Goal: Information Seeking & Learning: Learn about a topic

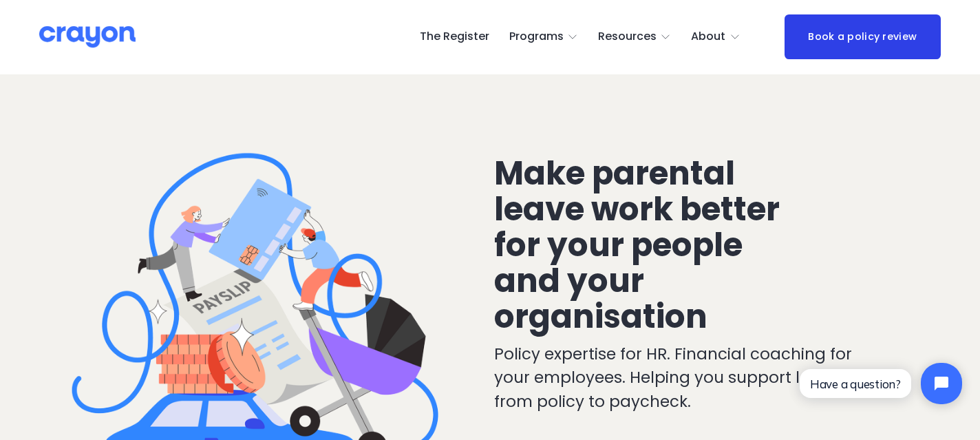
click at [0, 0] on span "Parent Hub" at bounding box center [0, 0] width 0 height 0
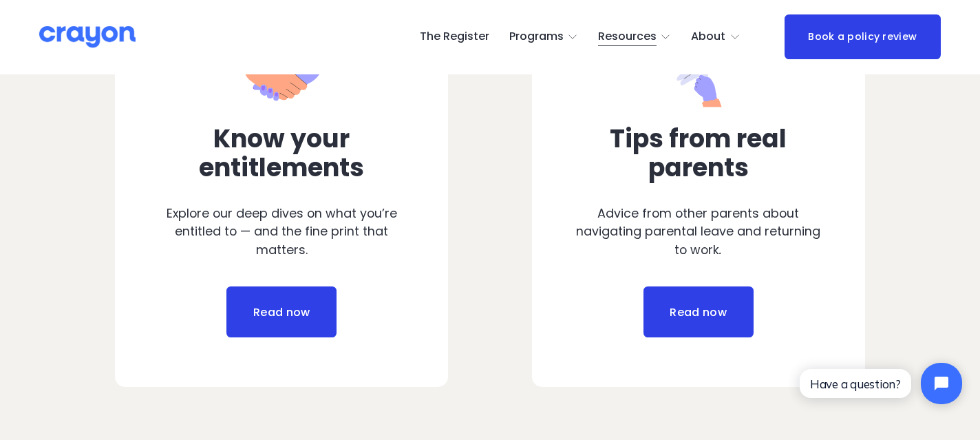
click at [304, 310] on link "Read now" at bounding box center [281, 311] width 110 height 51
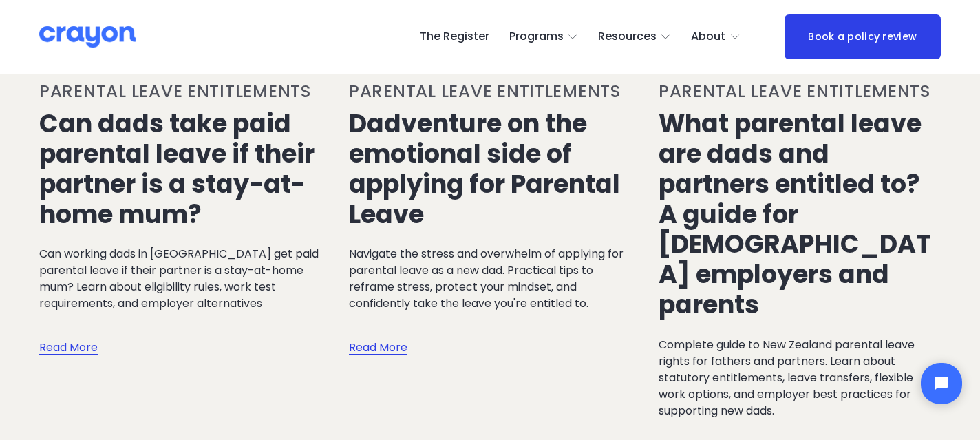
scroll to position [245, 0]
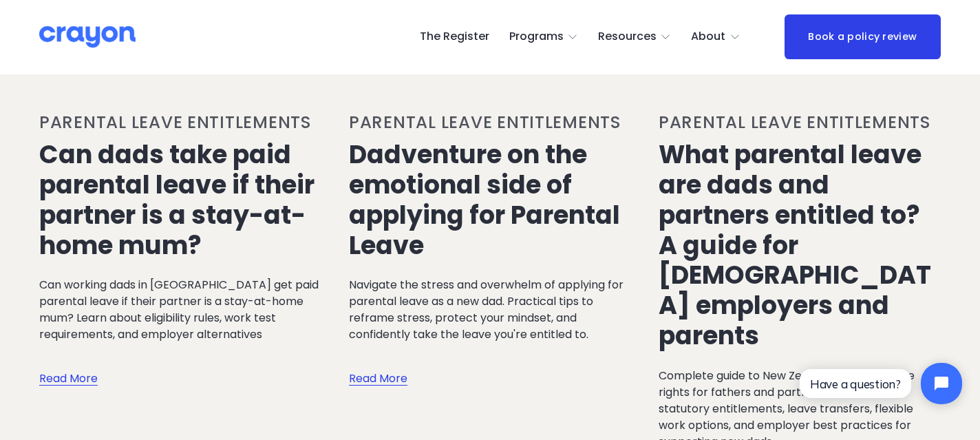
click at [712, 220] on link "What parental leave are dads and partners entitled to? A guide for [DEMOGRAPHIC…" at bounding box center [795, 245] width 272 height 216
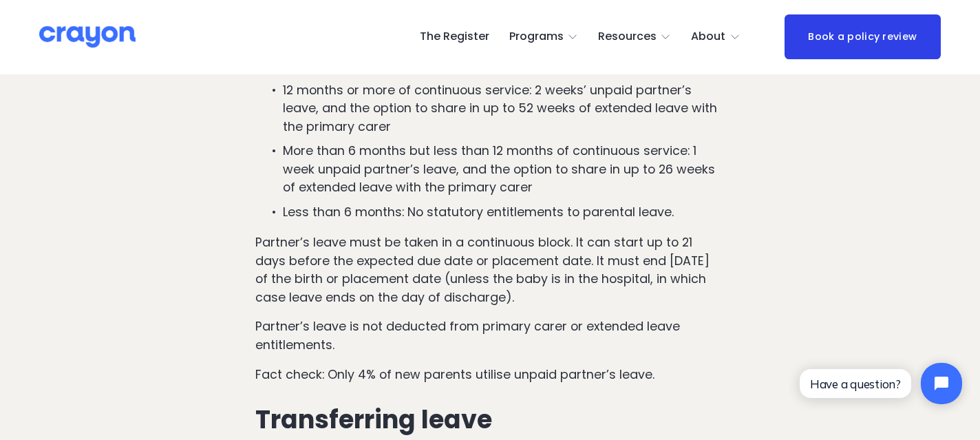
scroll to position [1967, 0]
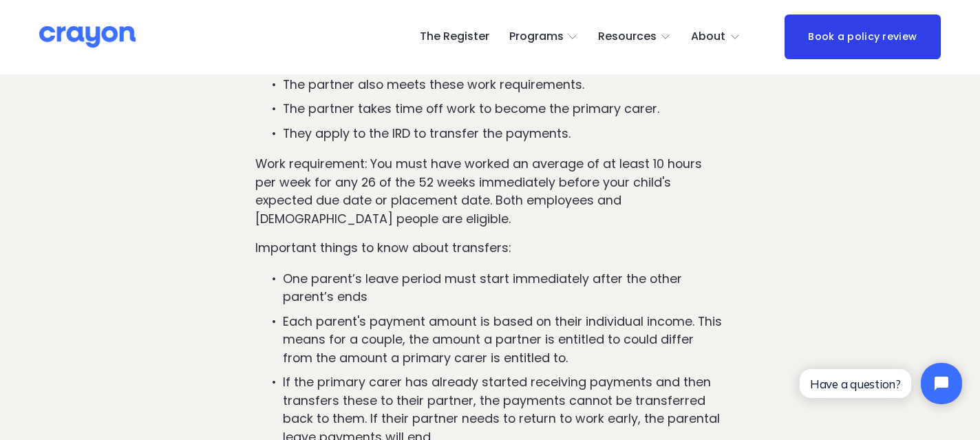
scroll to position [2434, 0]
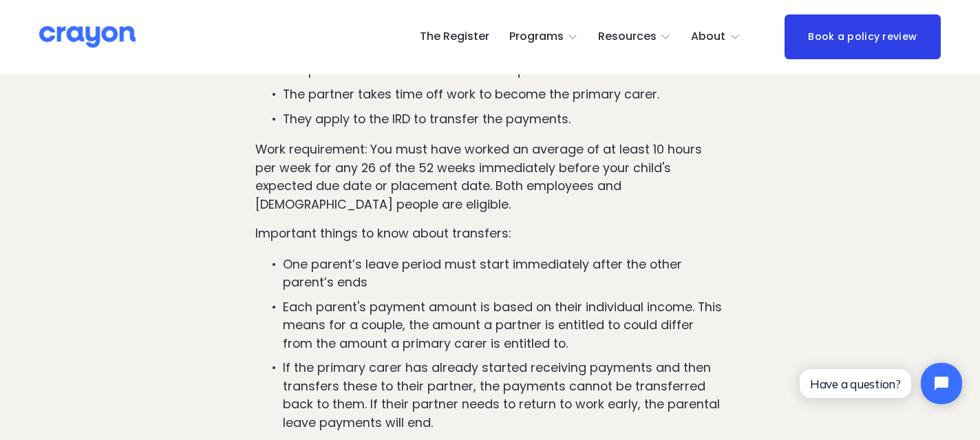
click at [551, 298] on p "Each parent's payment amount is based on their individual income. This means fo…" at bounding box center [503, 325] width 441 height 55
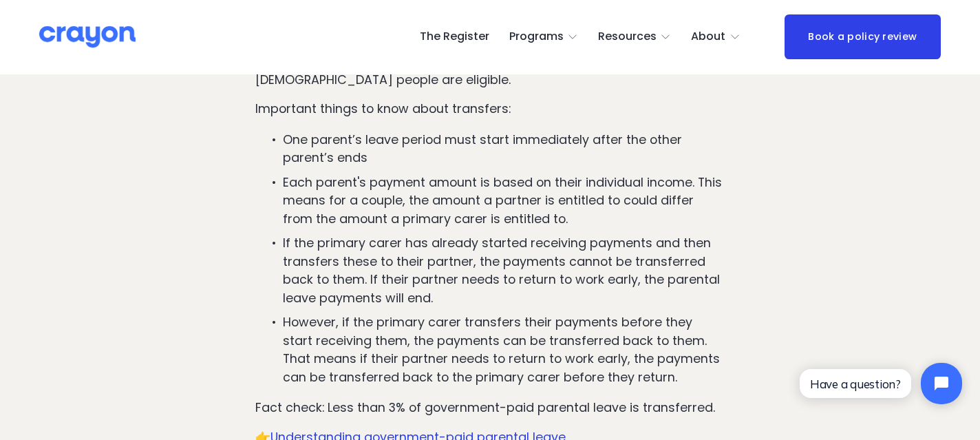
scroll to position [2558, 0]
click at [366, 429] on span "Understanding government-paid parental leave" at bounding box center [417, 437] width 295 height 17
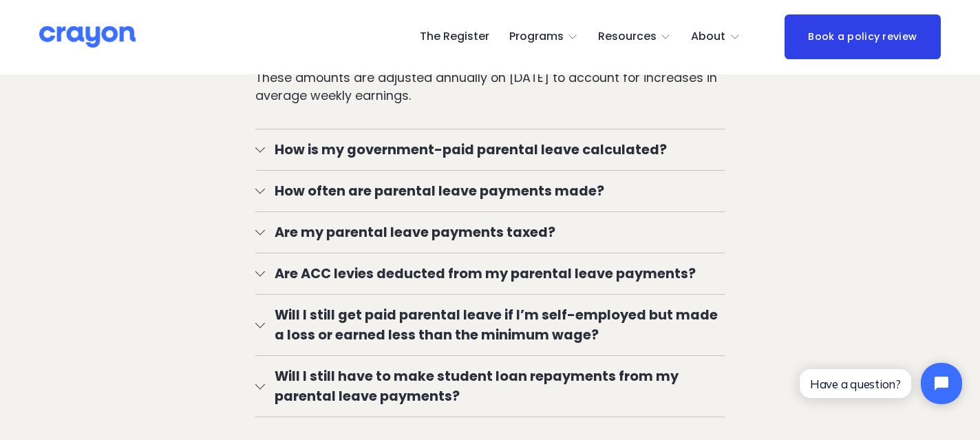
scroll to position [2602, 0]
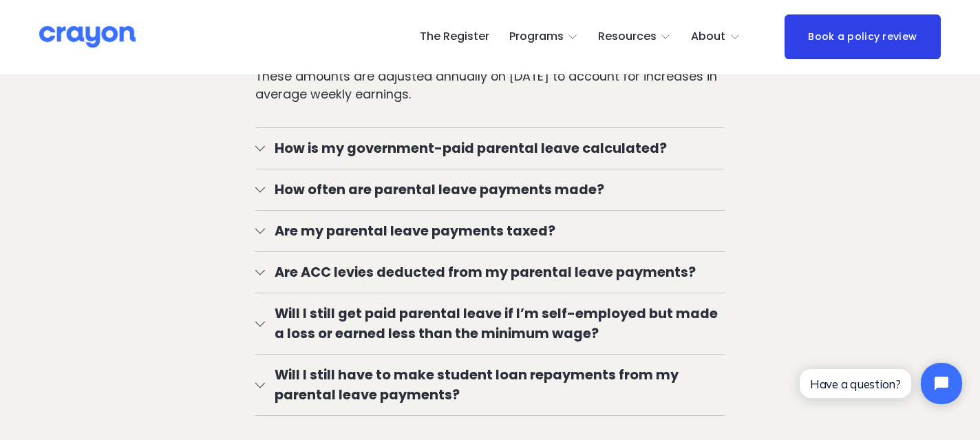
click at [264, 361] on button "Will I still have to make student loan repayments from my parental leave paymen…" at bounding box center [489, 384] width 469 height 61
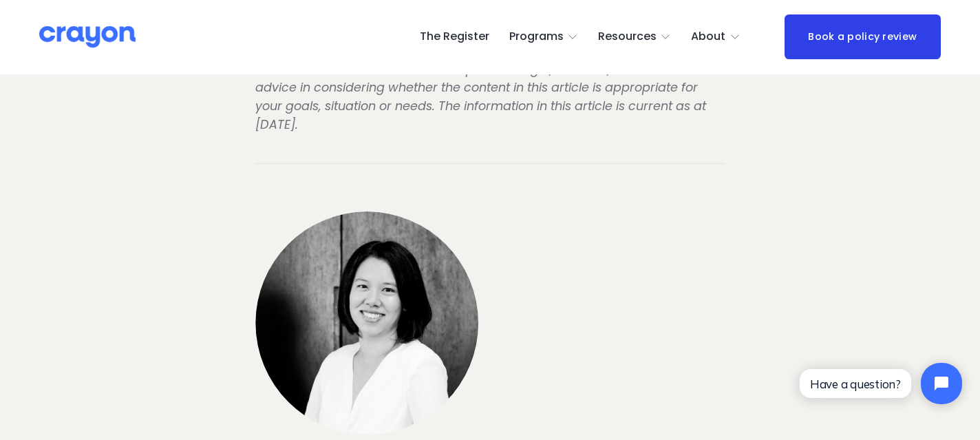
scroll to position [7585, 0]
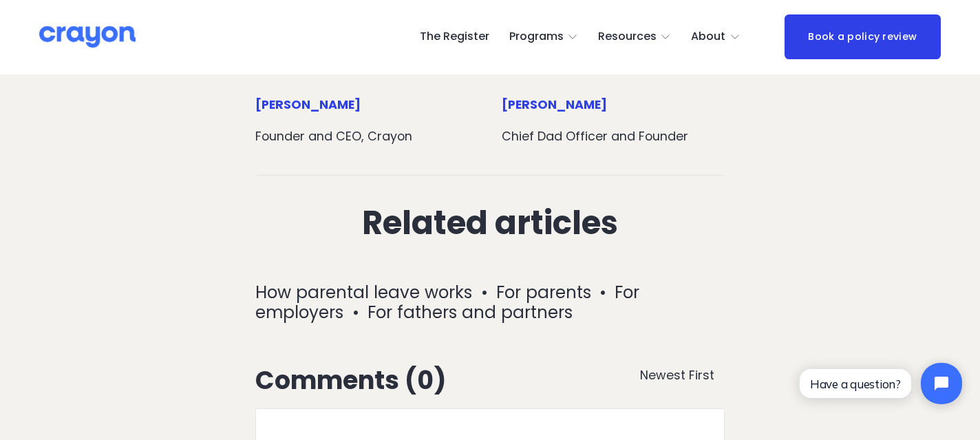
scroll to position [4880, 0]
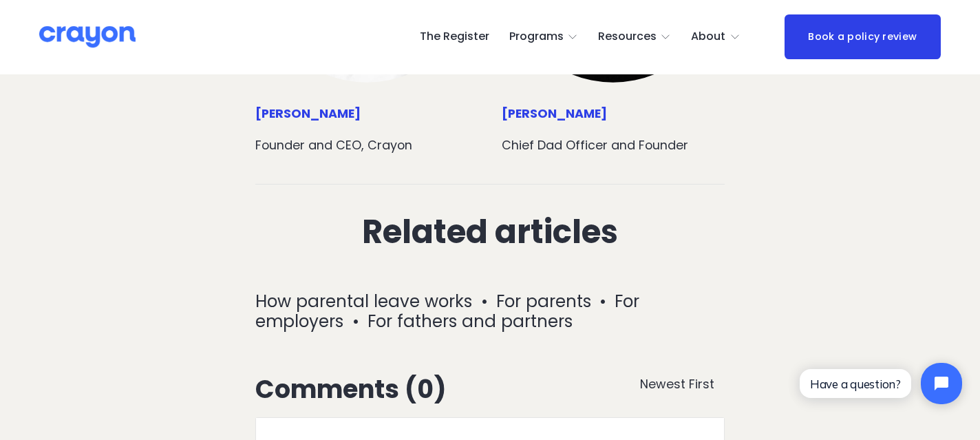
click at [0, 0] on span "Parent Hub" at bounding box center [0, 0] width 0 height 0
